Goal: Find contact information: Find contact information

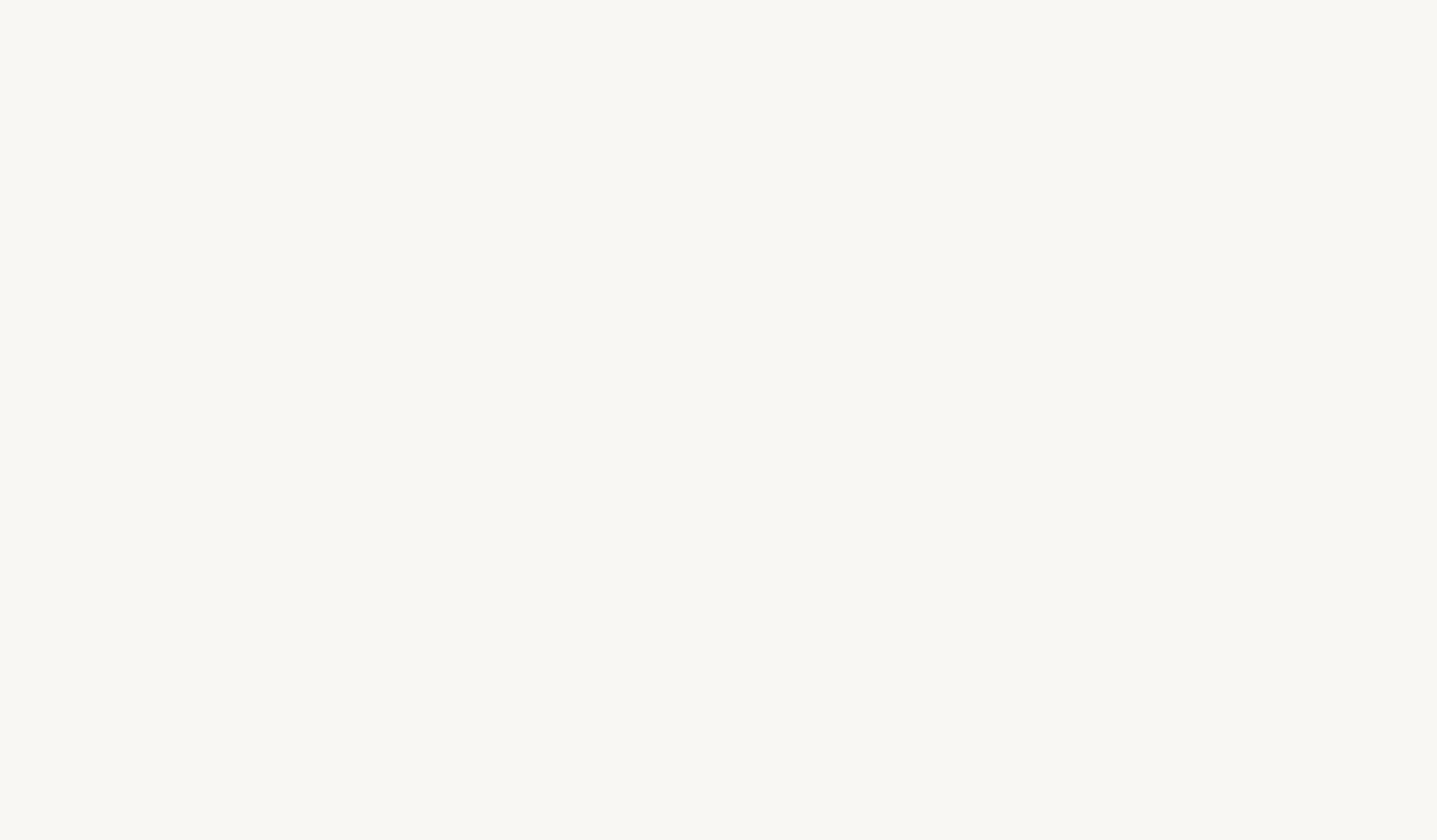
select select "FR"
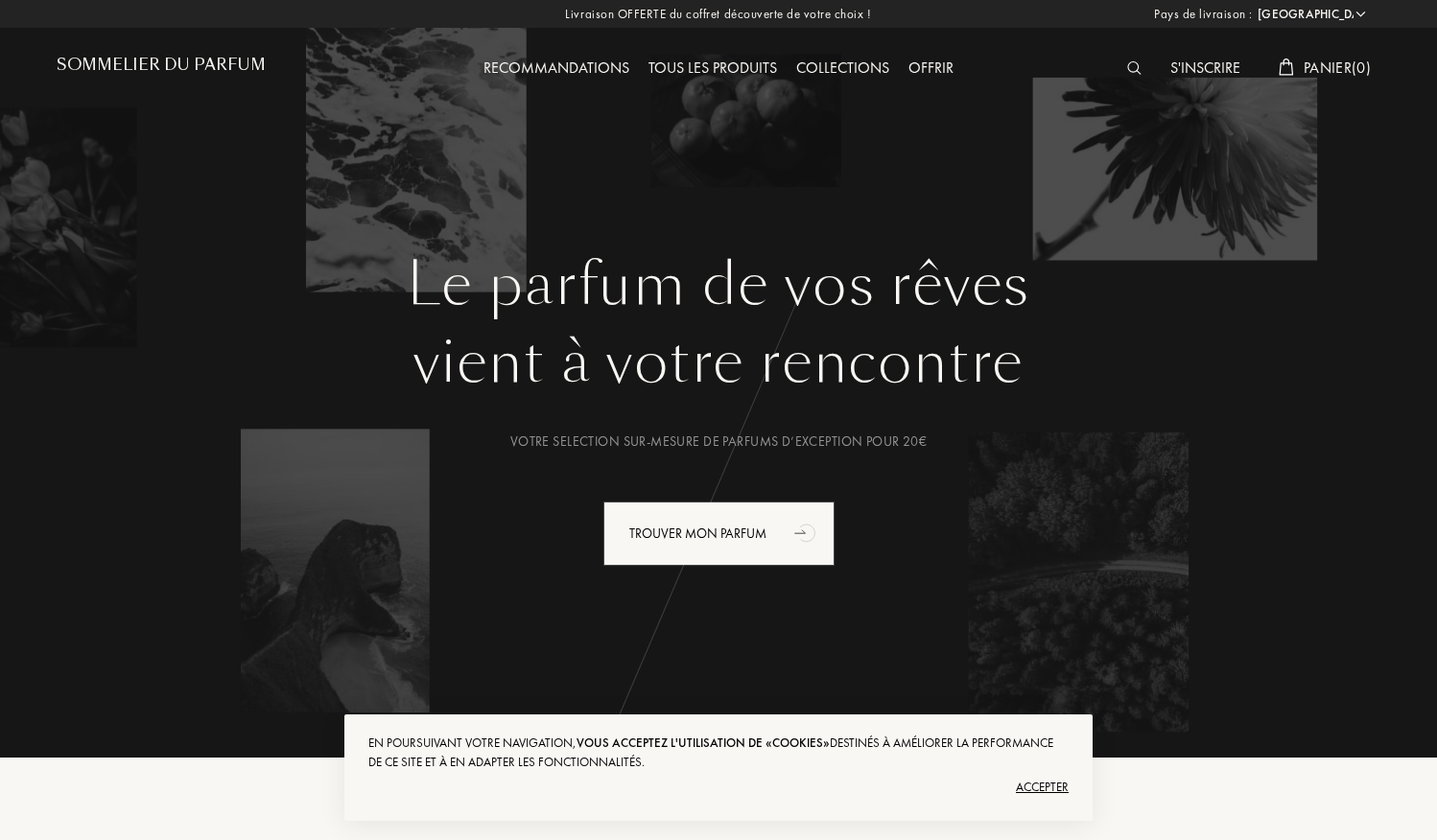
click at [675, 64] on div "Tous les produits" at bounding box center [713, 68] width 148 height 25
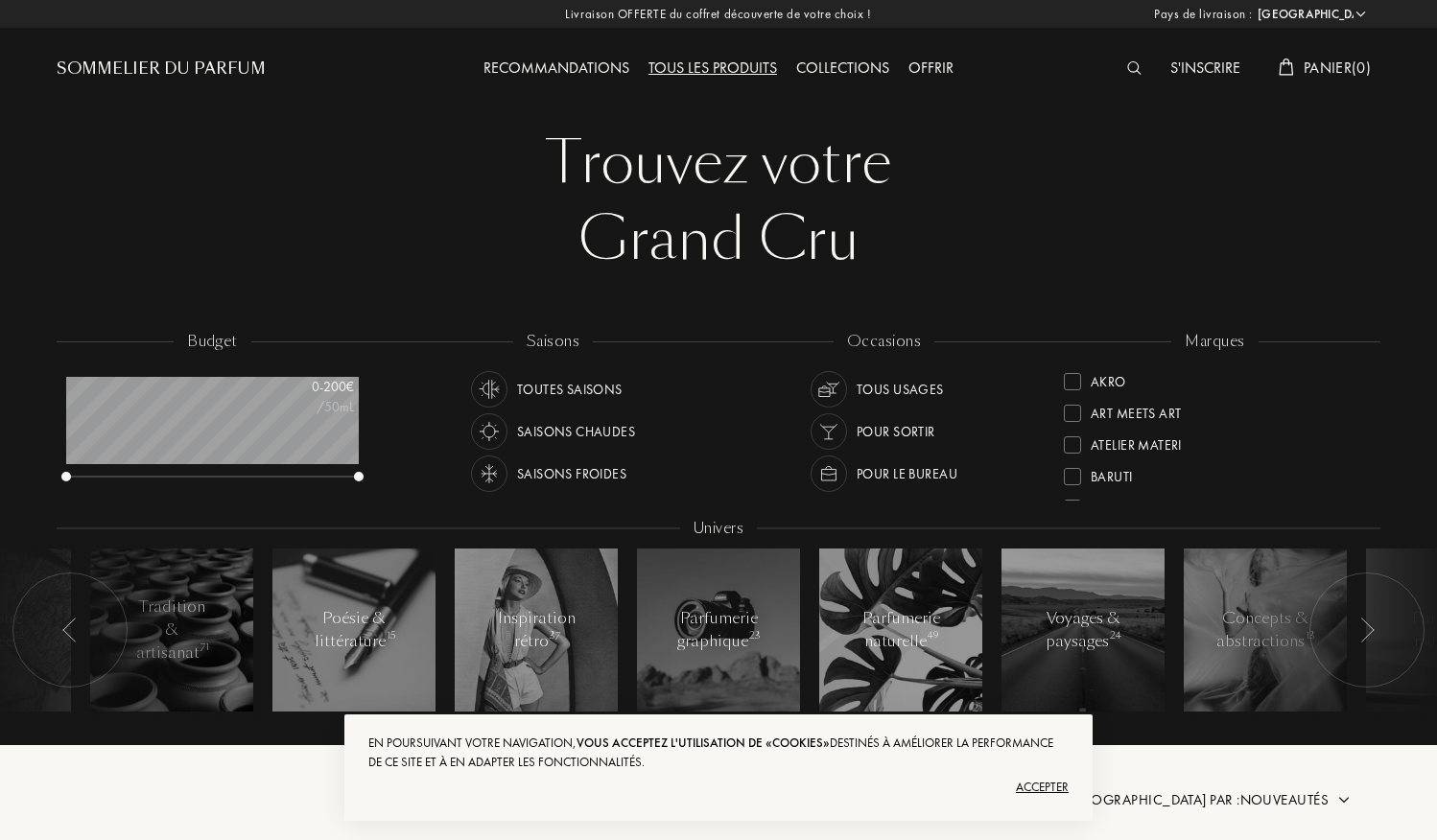
select select "FR"
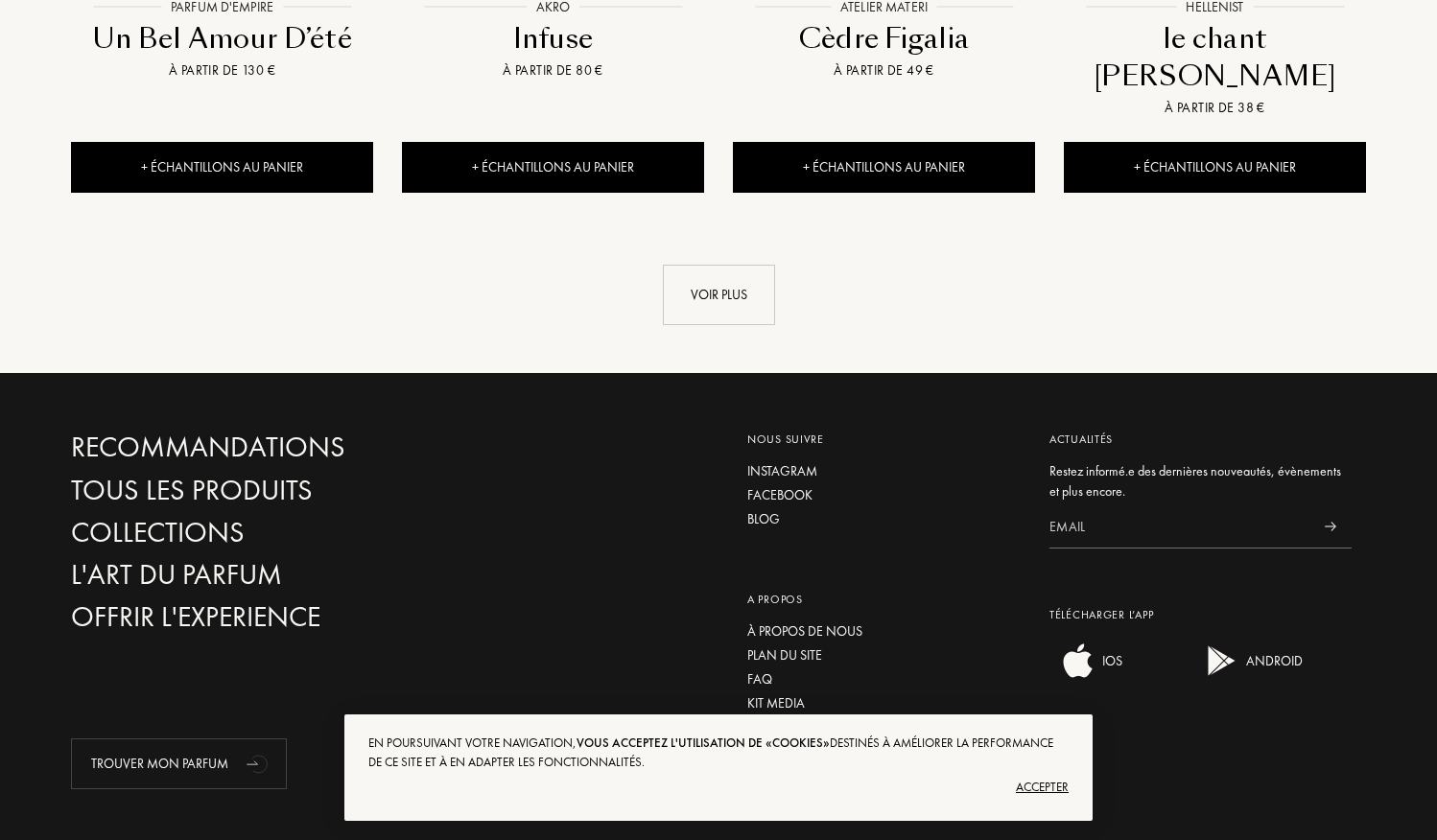
scroll to position [2302, 0]
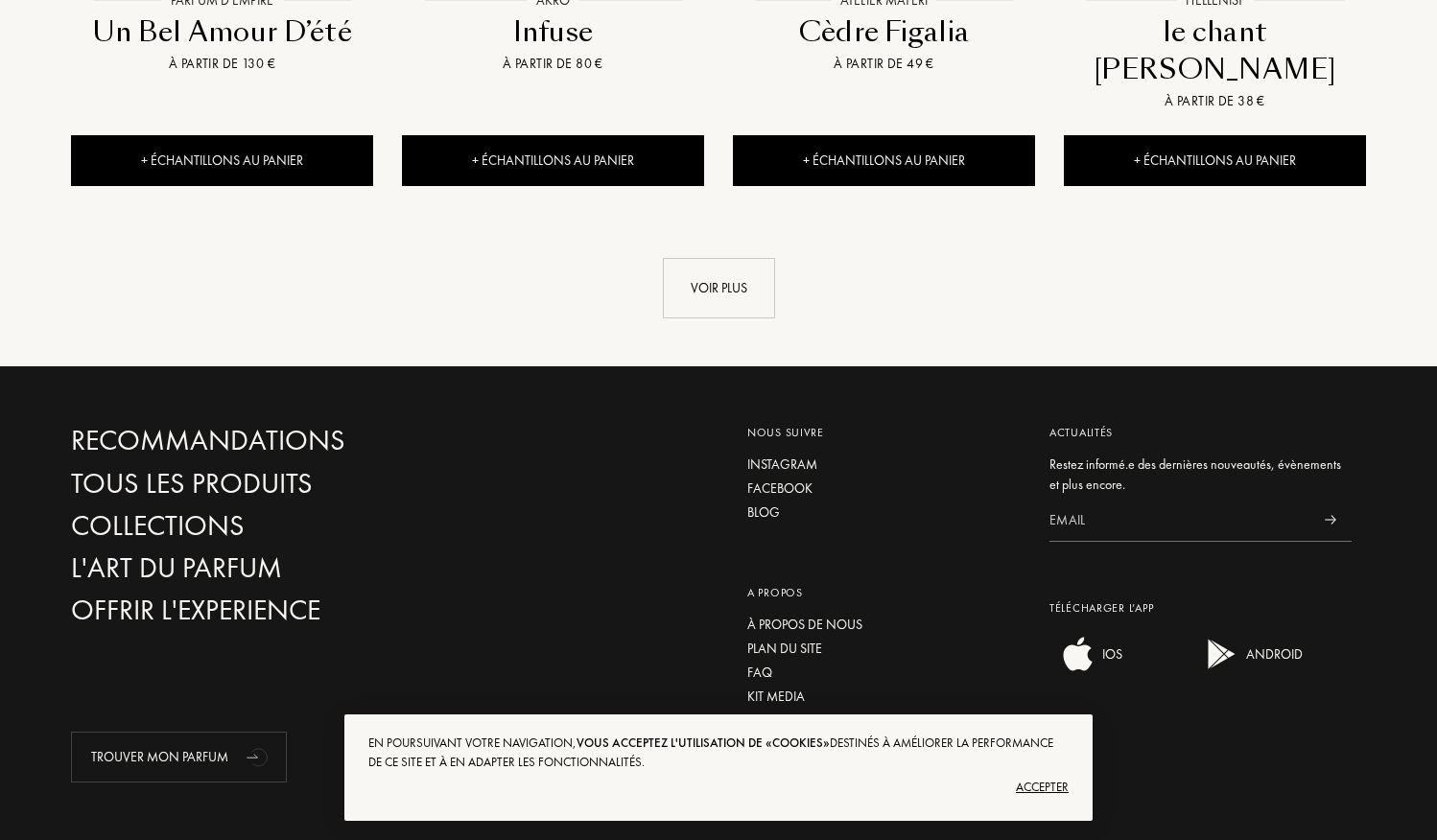
click at [781, 734] on div "Contact" at bounding box center [884, 744] width 274 height 20
click at [1034, 788] on div "Accepter" at bounding box center [718, 787] width 701 height 31
